Goal: Task Accomplishment & Management: Complete application form

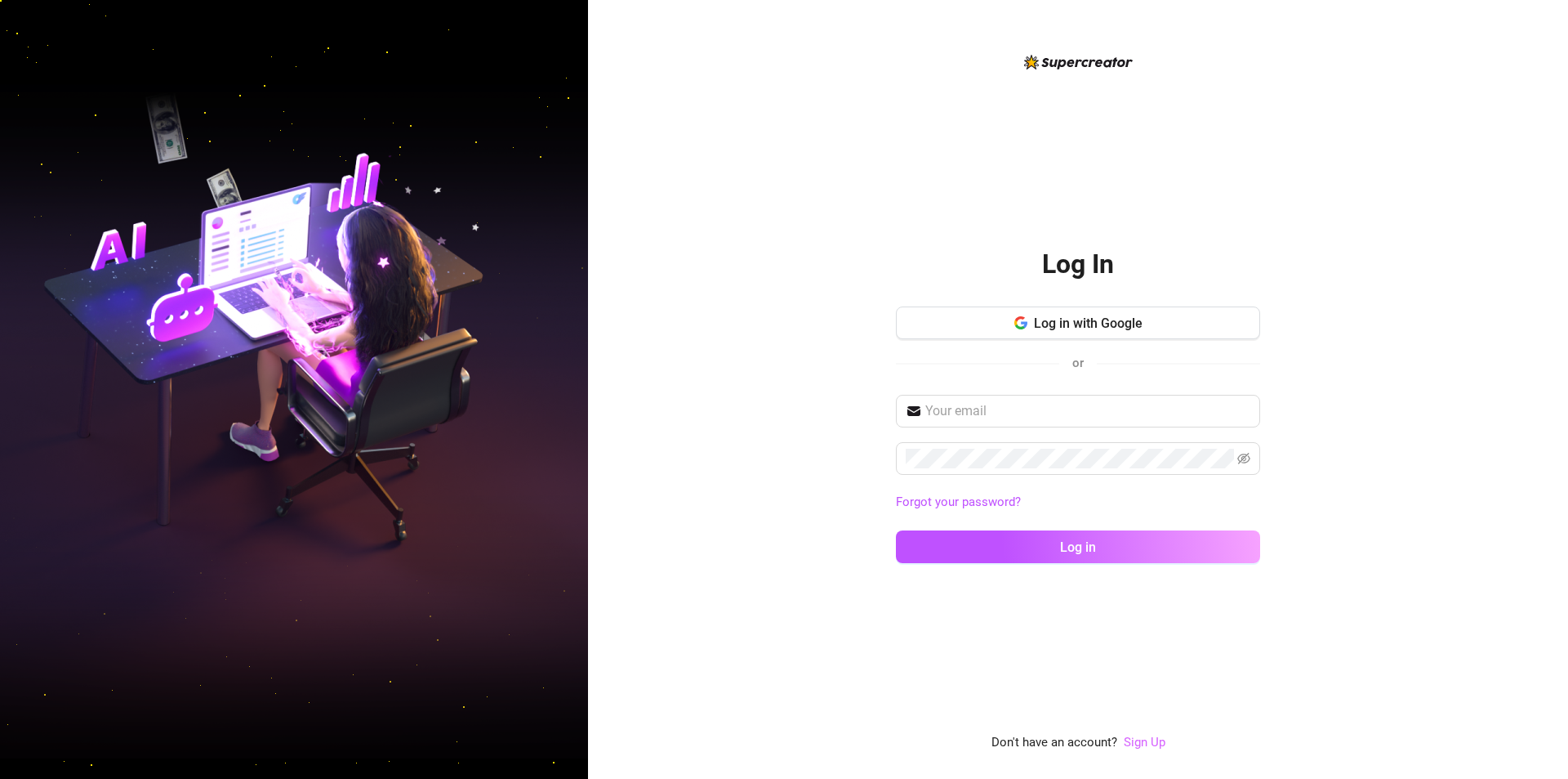
click at [1138, 739] on link "Sign Up" at bounding box center [1145, 742] width 42 height 15
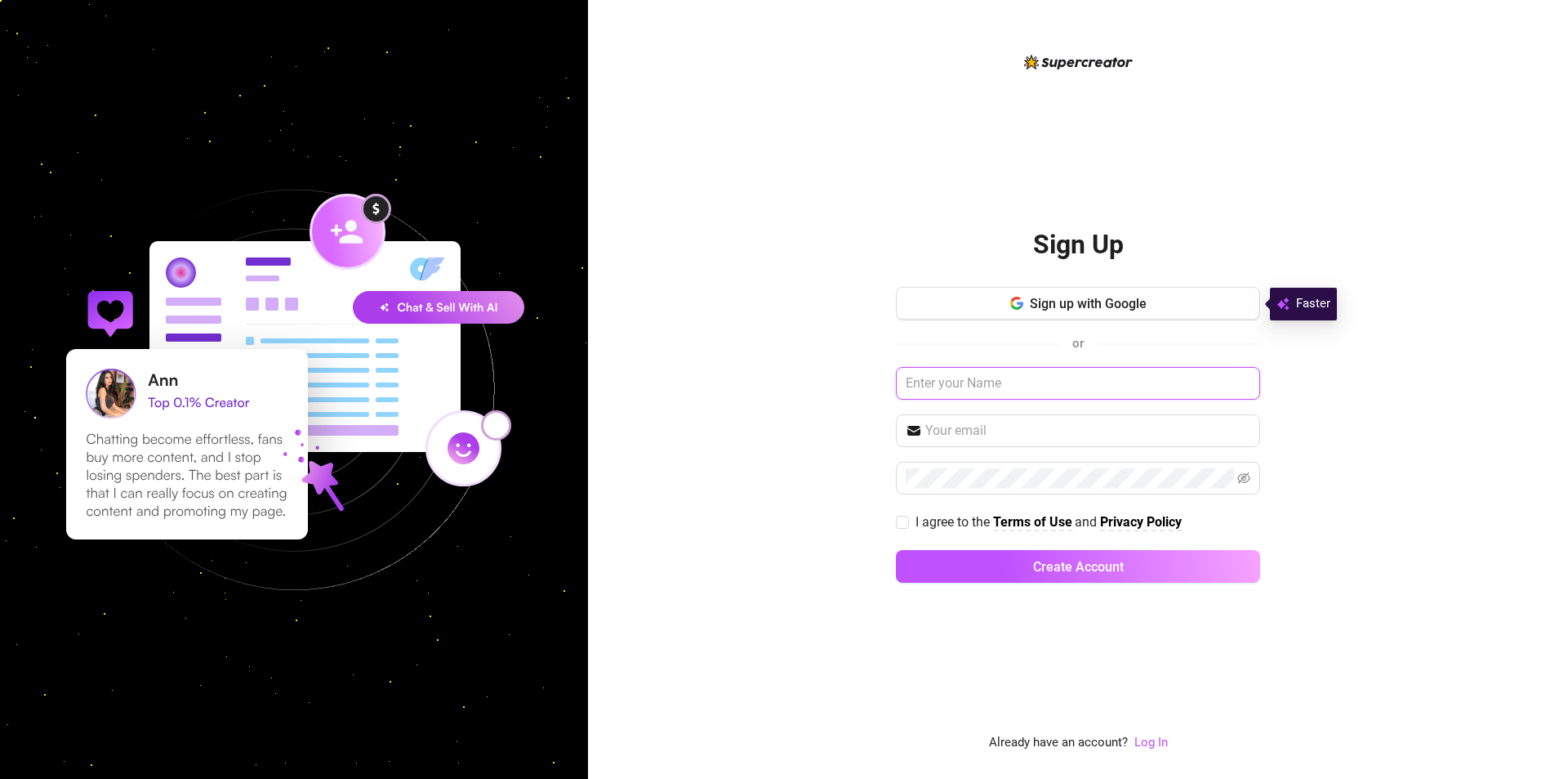
click at [981, 386] on input "text" at bounding box center [1077, 383] width 364 height 32
click at [1065, 308] on span "Sign up with Google" at bounding box center [1089, 304] width 117 height 16
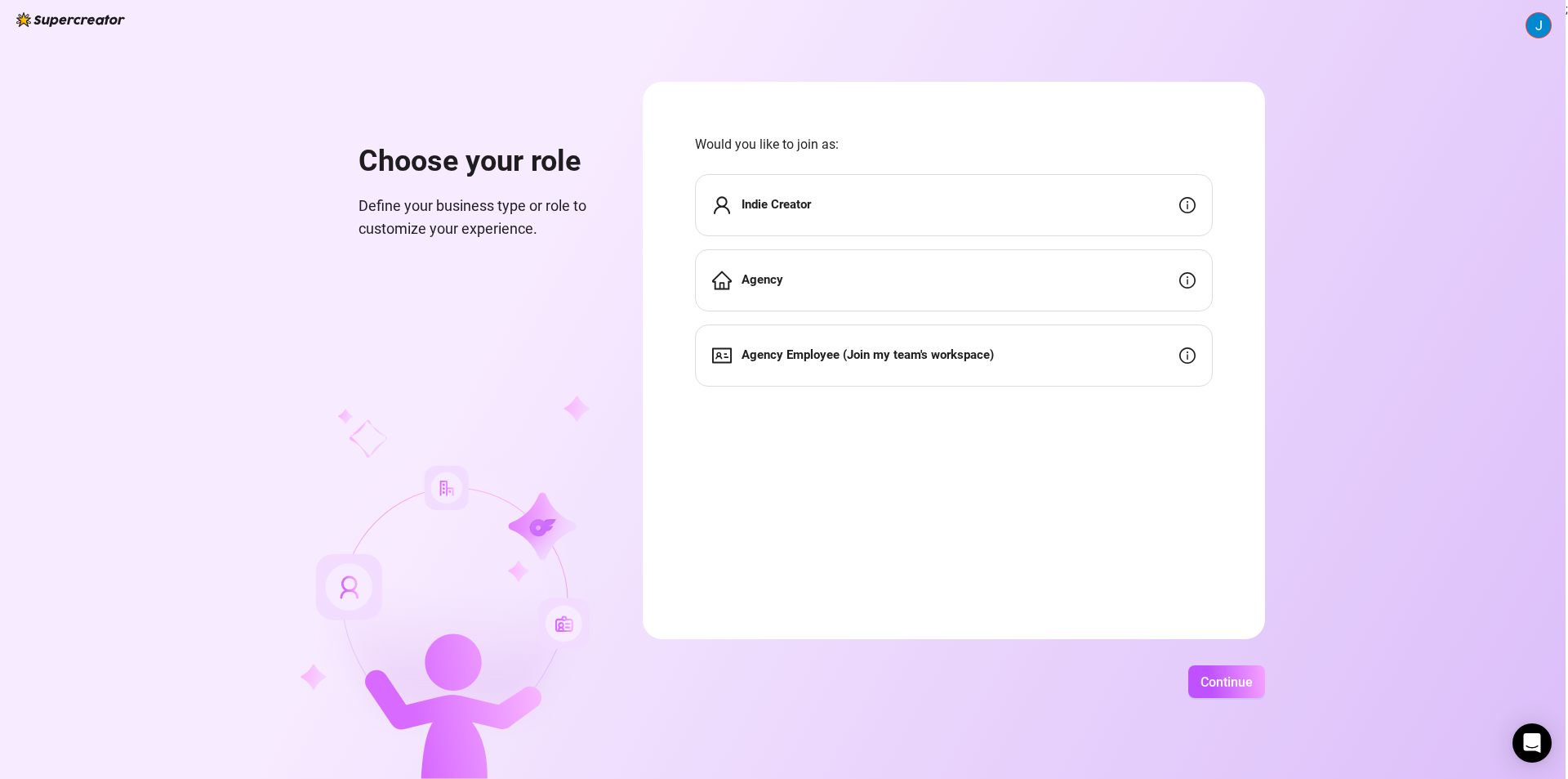
click at [1041, 358] on div "Agency Employee (Join my team's workspace)" at bounding box center [953, 355] width 518 height 62
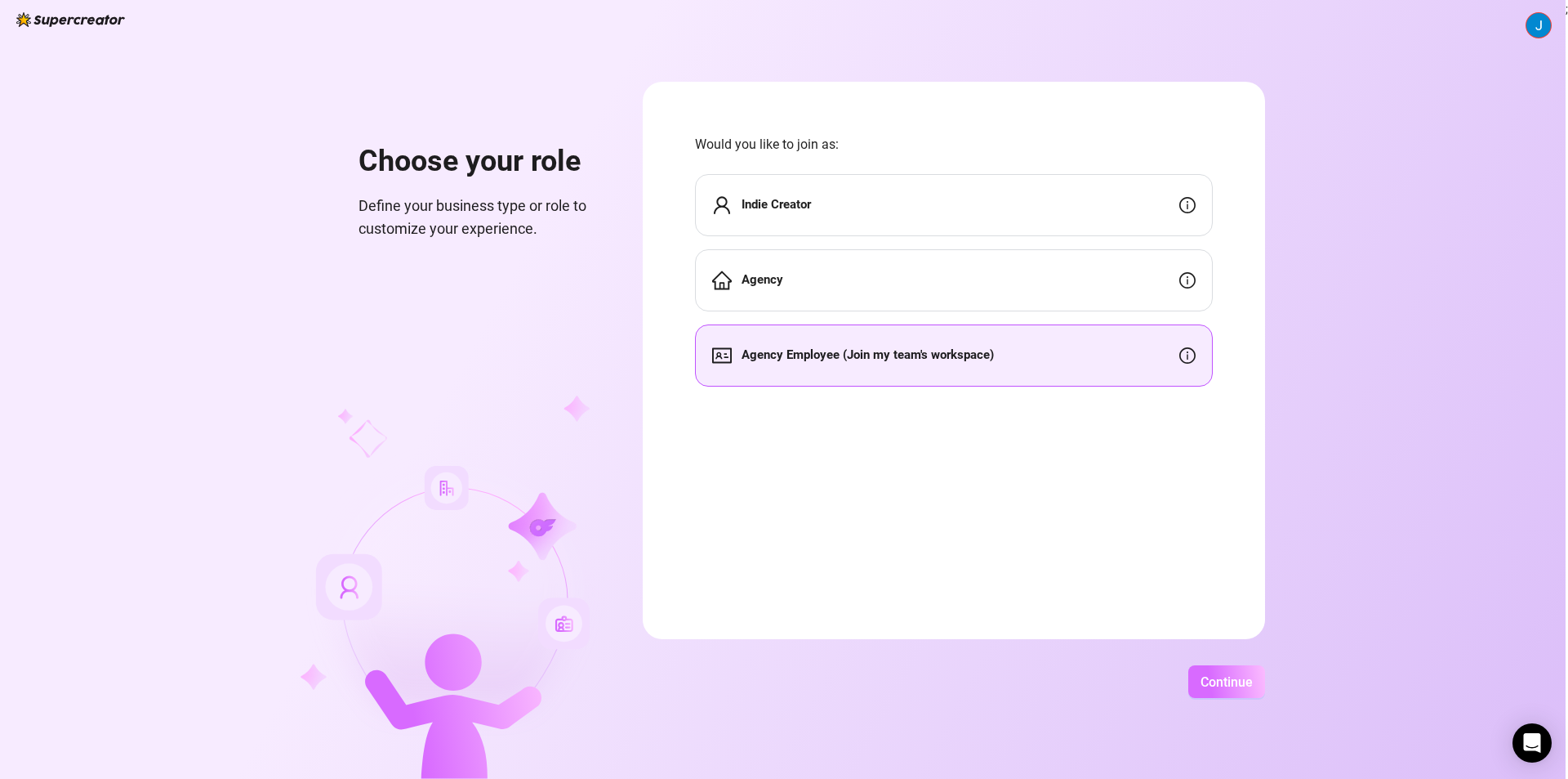
click at [1243, 684] on span "Continue" at bounding box center [1227, 682] width 53 height 16
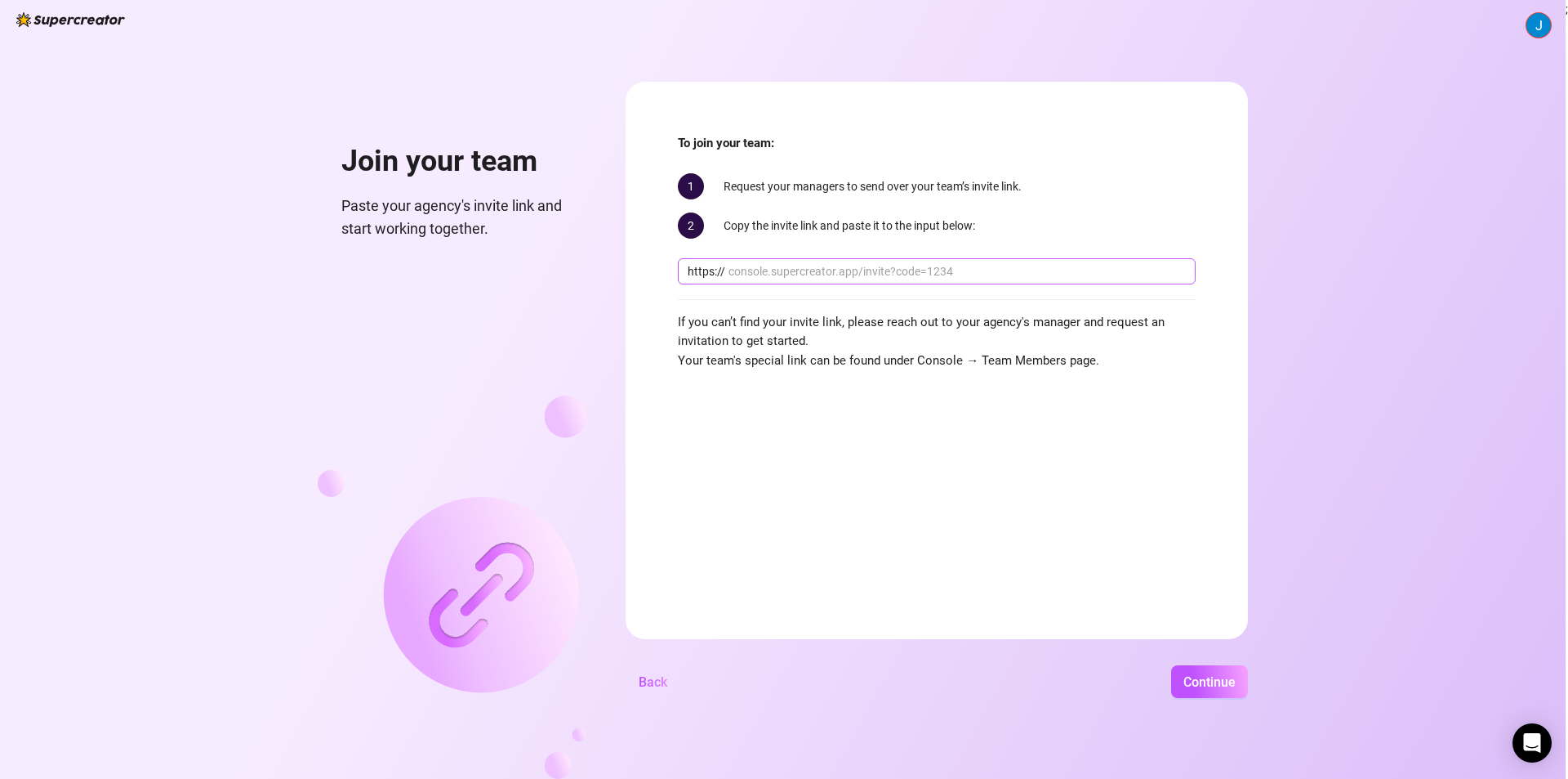
click at [791, 266] on input "text" at bounding box center [957, 271] width 458 height 18
click at [892, 268] on input "text" at bounding box center [957, 271] width 458 height 18
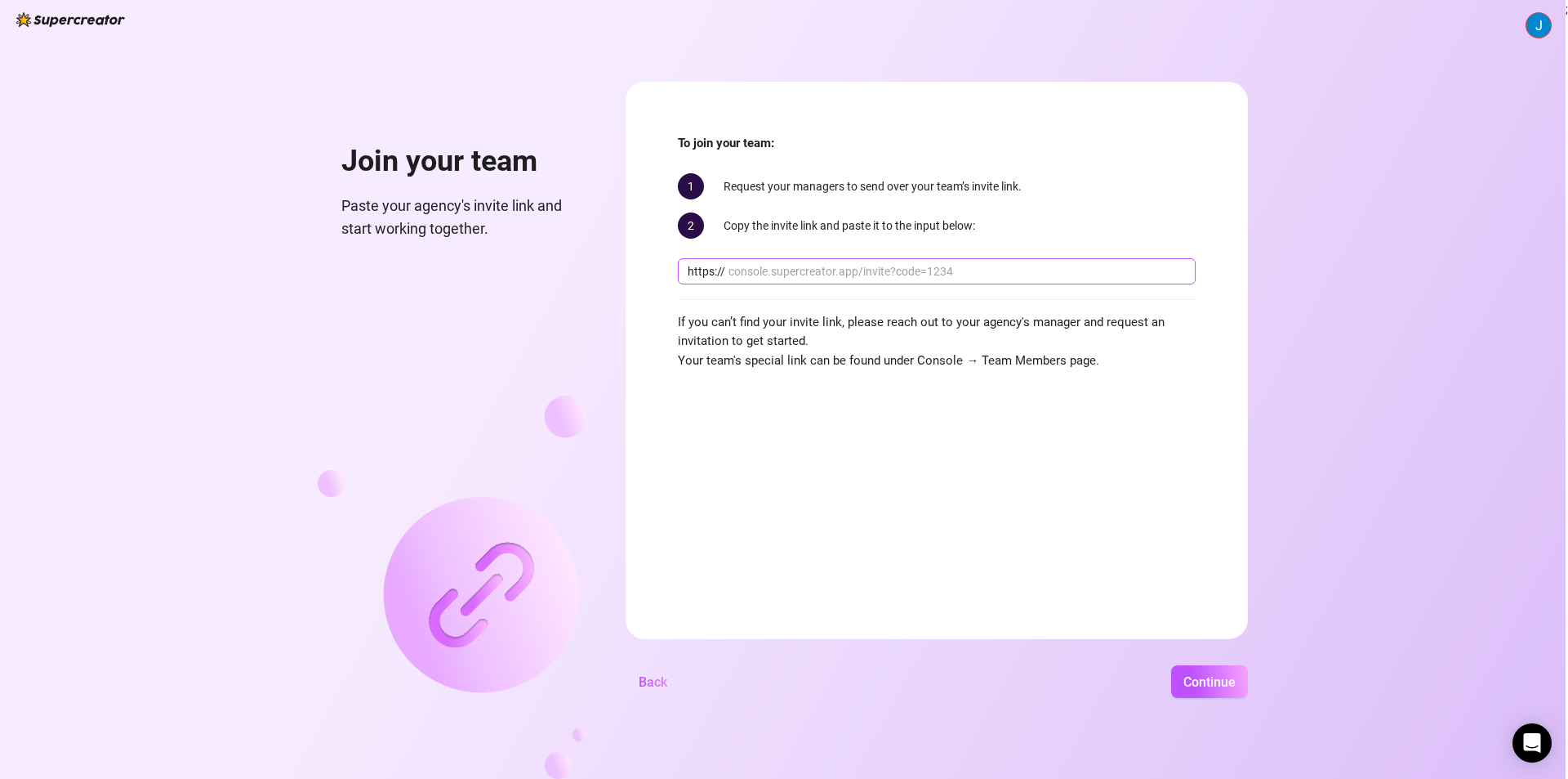
click at [892, 268] on input "text" at bounding box center [957, 271] width 458 height 18
click at [752, 318] on span "If you can’t find your invite link, please reach out to your agency's manager a…" at bounding box center [937, 342] width 518 height 58
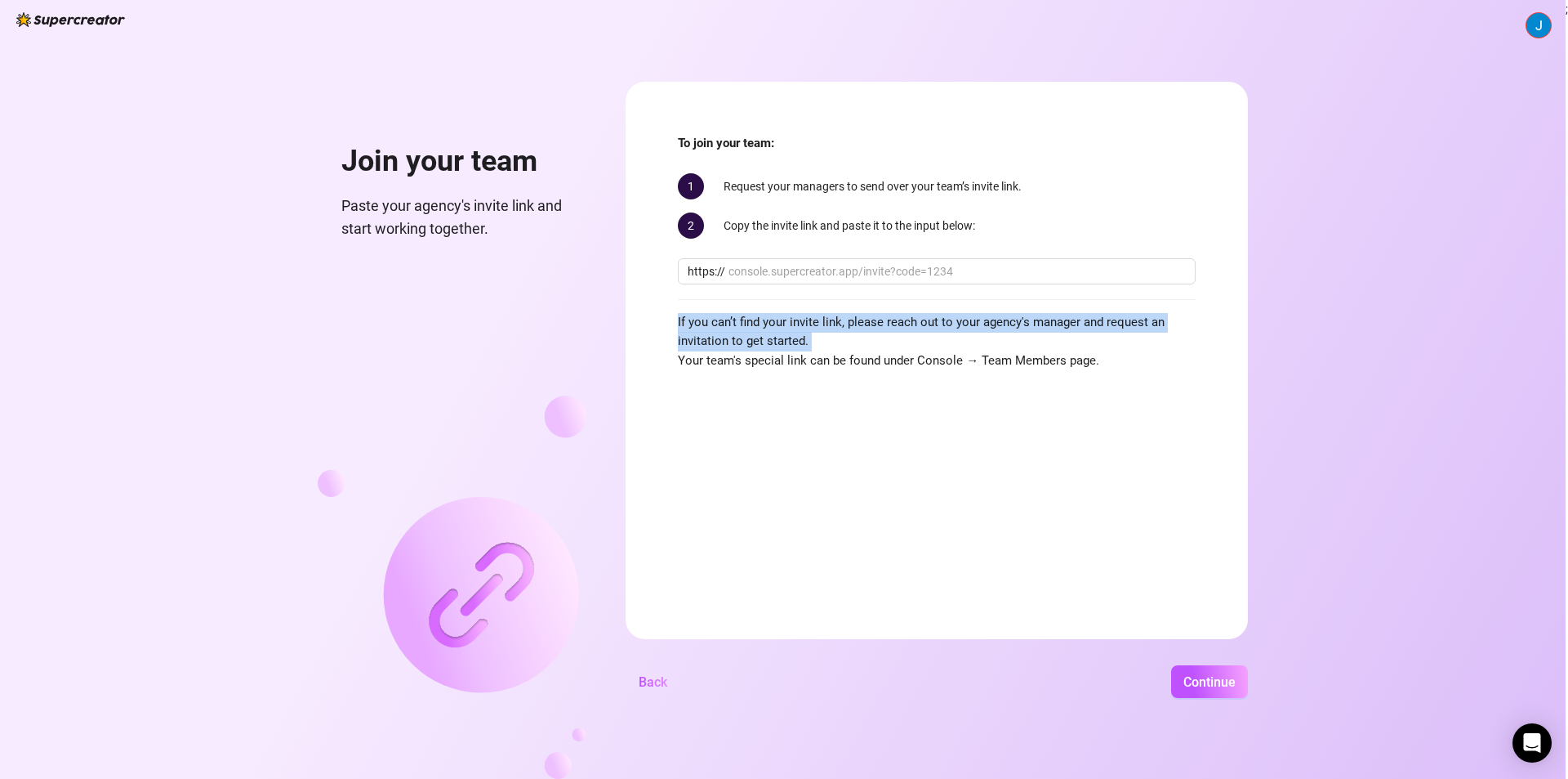
click at [752, 318] on span "If you can’t find your invite link, please reach out to your agency's manager a…" at bounding box center [937, 342] width 518 height 58
click at [868, 319] on span "If you can’t find your invite link, please reach out to your agency's manager a…" at bounding box center [937, 342] width 518 height 58
click at [869, 319] on span "If you can’t find your invite link, please reach out to your agency's manager a…" at bounding box center [937, 342] width 518 height 58
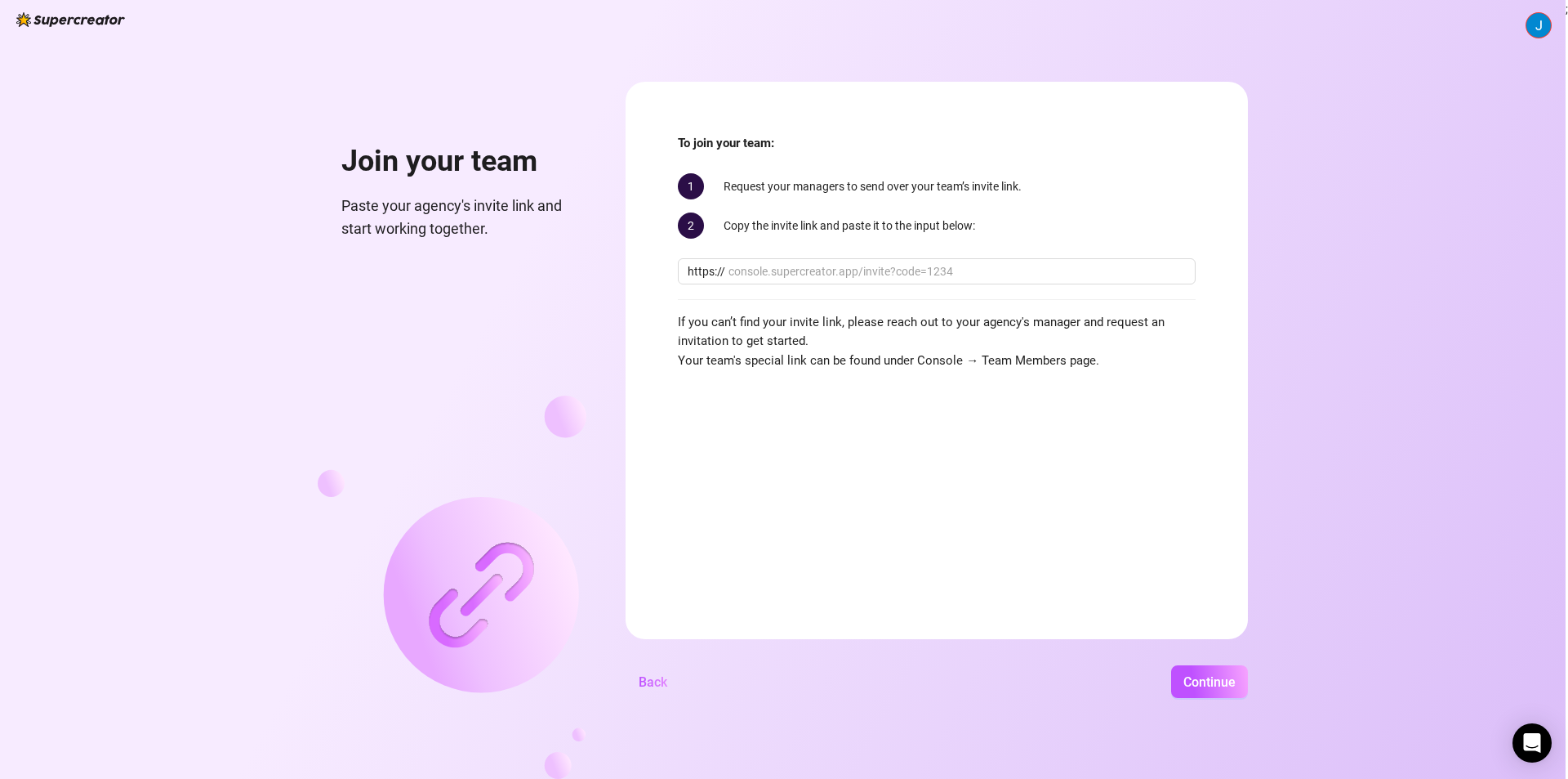
click at [1002, 303] on div "To join your team: 1 Request your managers to send over your team’s invite link…" at bounding box center [937, 252] width 518 height 236
click at [1001, 313] on span "If you can’t find your invite link, please reach out to your agency's manager a…" at bounding box center [937, 342] width 518 height 58
click at [991, 292] on div at bounding box center [991, 292] width 0 height 0
click at [967, 318] on span "If you can’t find your invite link, please reach out to your agency's manager a…" at bounding box center [937, 342] width 518 height 58
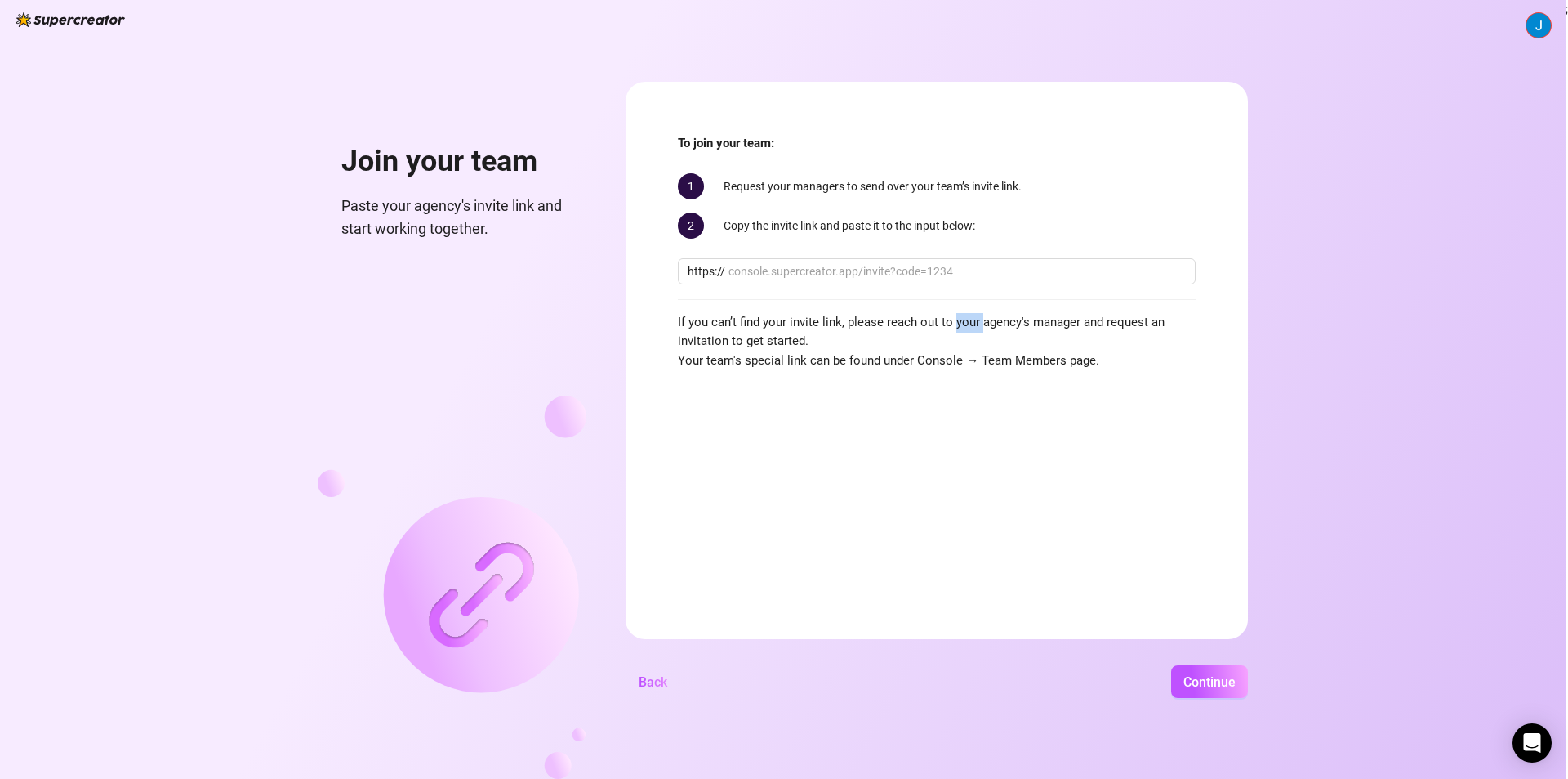
click at [967, 318] on span "If you can’t find your invite link, please reach out to your agency's manager a…" at bounding box center [937, 342] width 518 height 58
drag, startPoint x: 967, startPoint y: 318, endPoint x: 986, endPoint y: 319, distance: 19.0
click at [969, 319] on span "If you can’t find your invite link, please reach out to your agency's manager a…" at bounding box center [937, 342] width 518 height 58
click at [994, 323] on span "If you can’t find your invite link, please reach out to your agency's manager a…" at bounding box center [937, 342] width 518 height 58
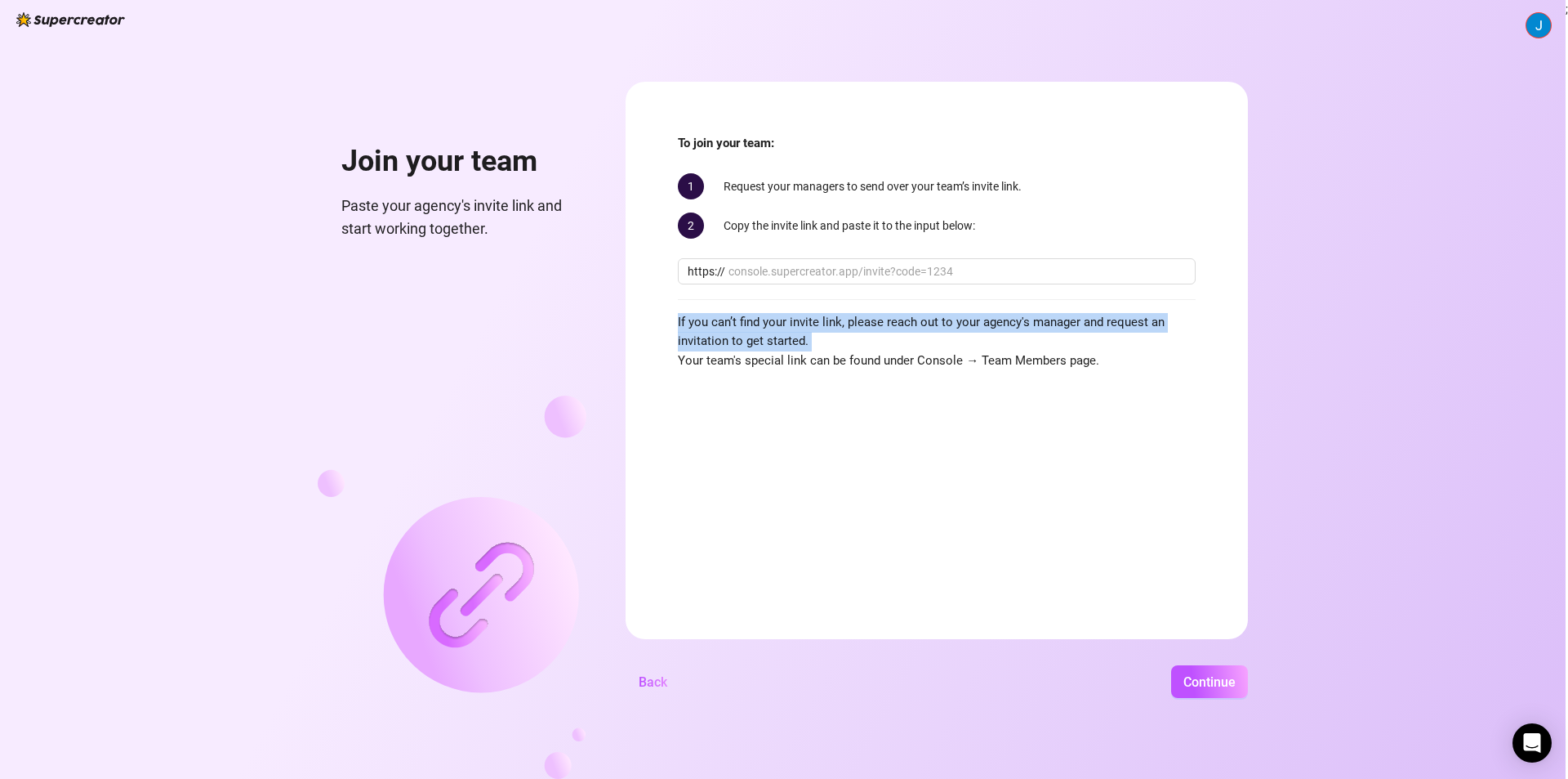
click at [994, 323] on span "If you can’t find your invite link, please reach out to your agency's manager a…" at bounding box center [937, 342] width 518 height 58
click at [954, 329] on span "If you can’t find your invite link, please reach out to your agency's manager a…" at bounding box center [937, 342] width 518 height 58
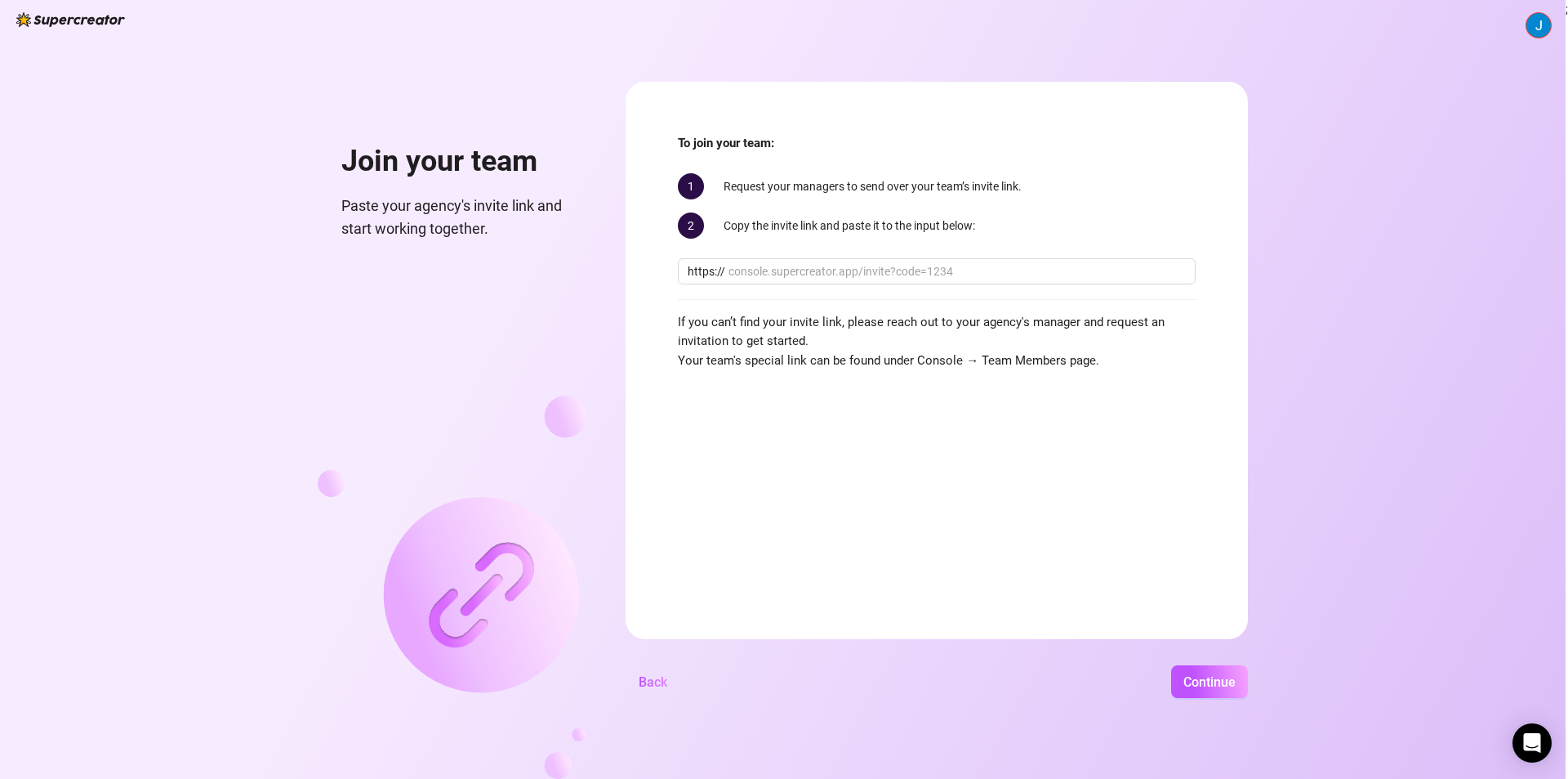
click at [936, 367] on span "If you can’t find your invite link, please reach out to your agency's manager a…" at bounding box center [937, 342] width 518 height 58
click at [850, 364] on span "If you can’t find your invite link, please reach out to your agency's manager a…" at bounding box center [937, 342] width 518 height 58
